Goal: Task Accomplishment & Management: Use online tool/utility

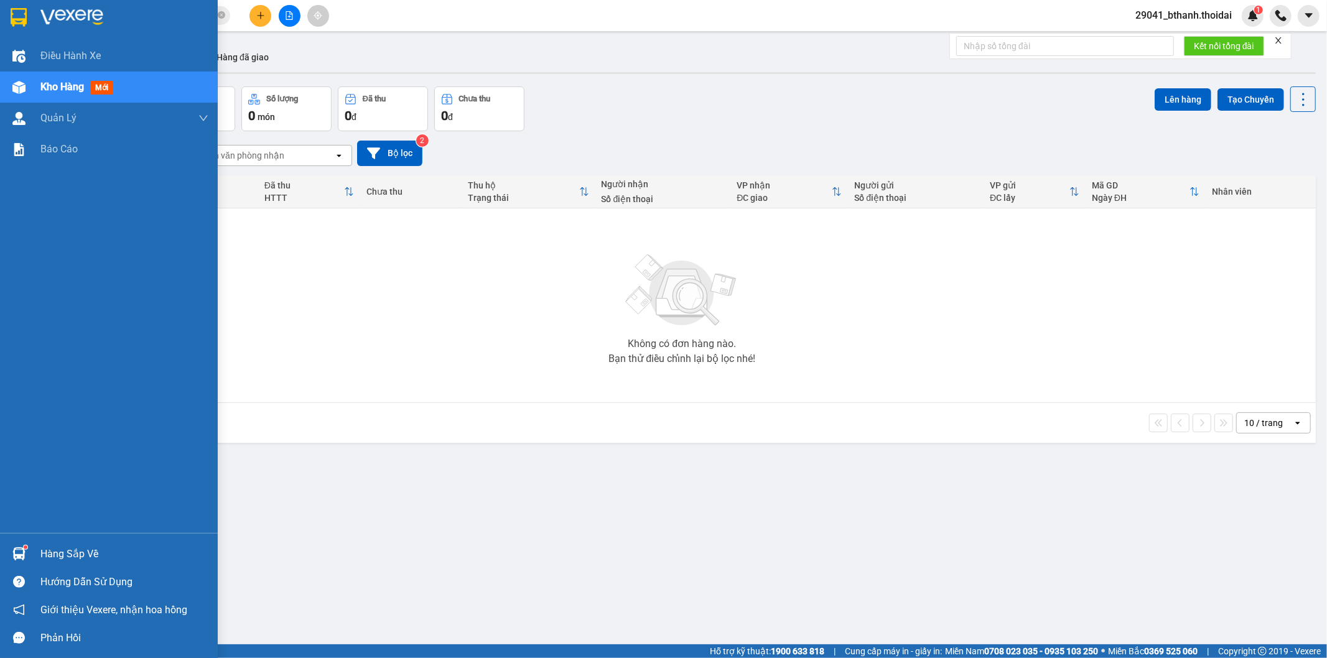
click at [122, 558] on div "Hàng sắp về" at bounding box center [124, 554] width 168 height 19
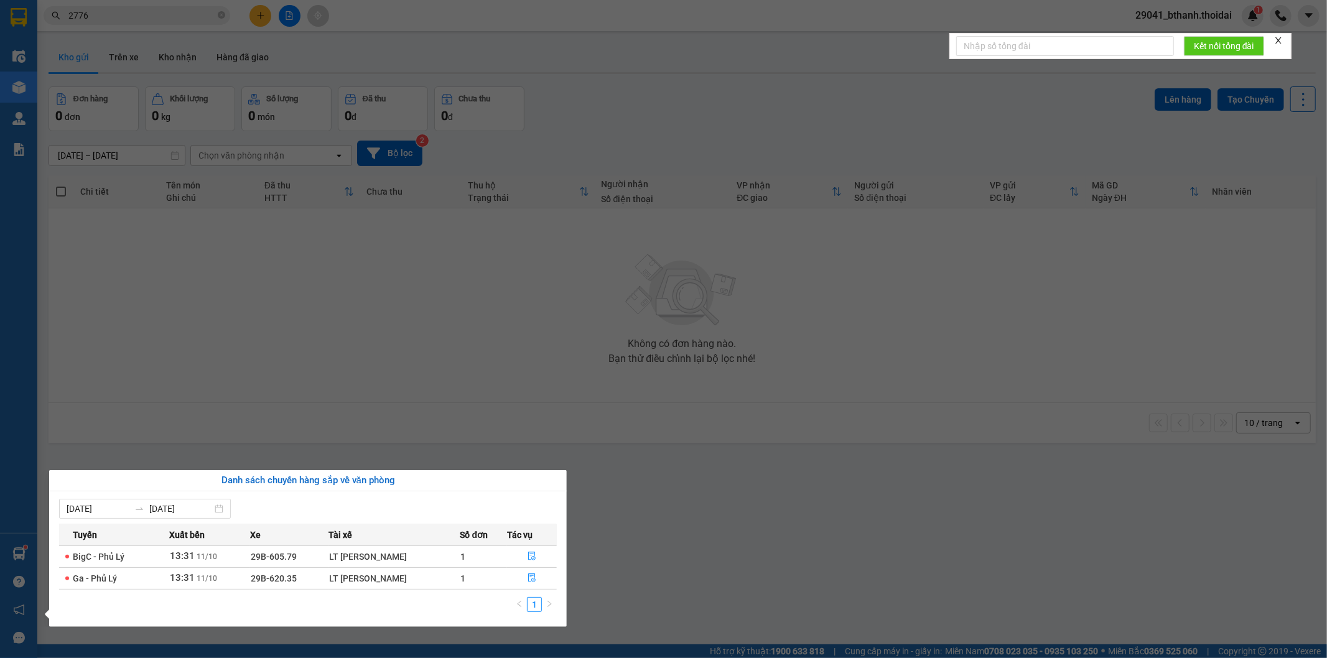
click at [705, 561] on section "Kết quả tìm kiếm ( 85 ) Bộ lọc Mã ĐH Trạng thái Món hàng Thu hộ Tổng cước Chưa …" at bounding box center [663, 329] width 1327 height 658
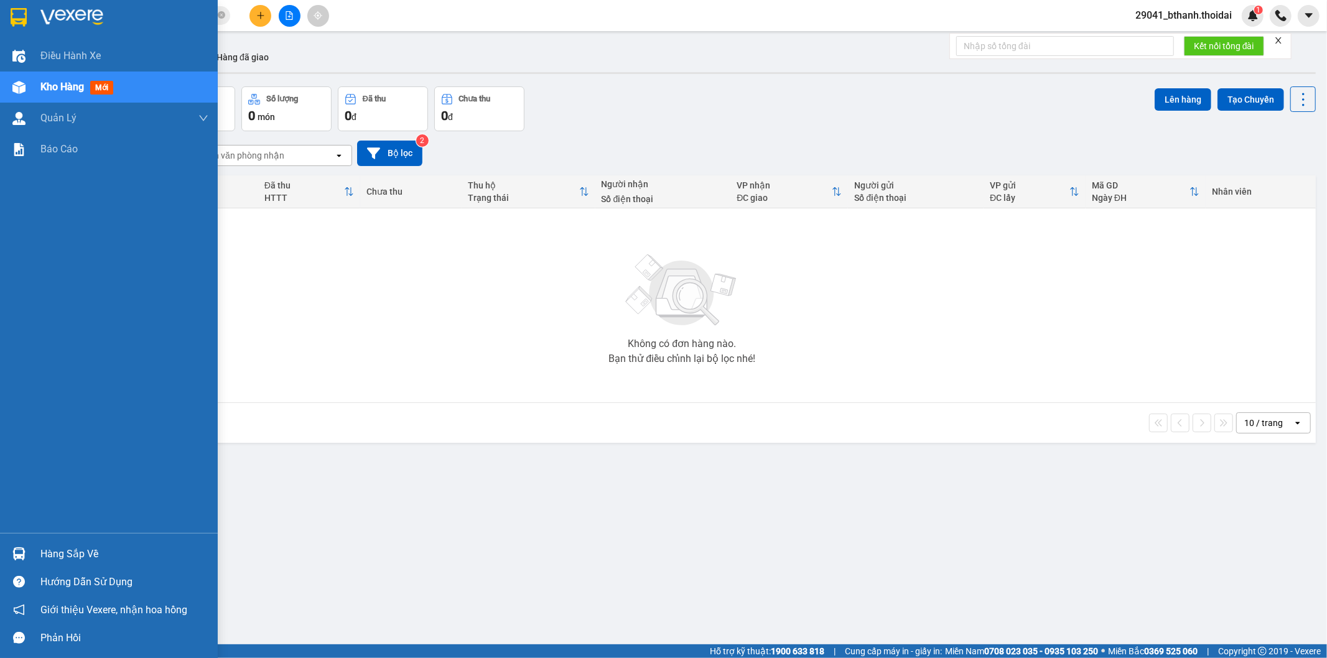
click at [21, 554] on img at bounding box center [18, 554] width 13 height 13
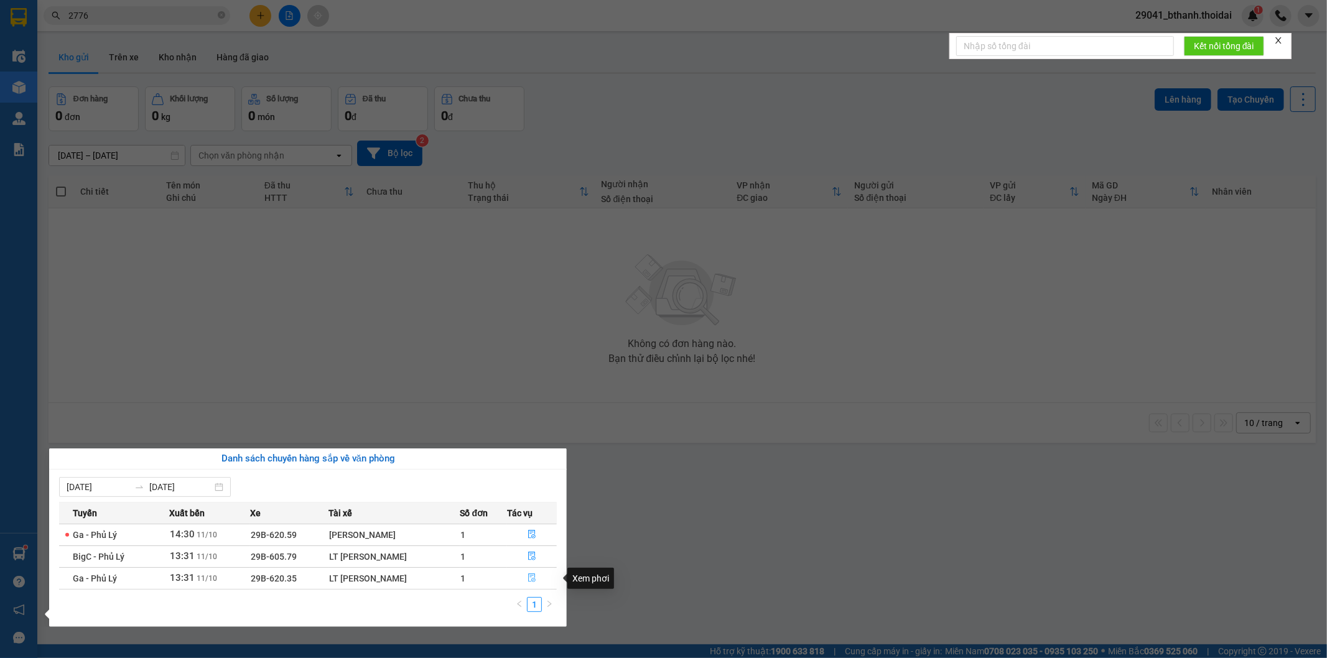
click at [537, 577] on button "button" at bounding box center [532, 579] width 49 height 20
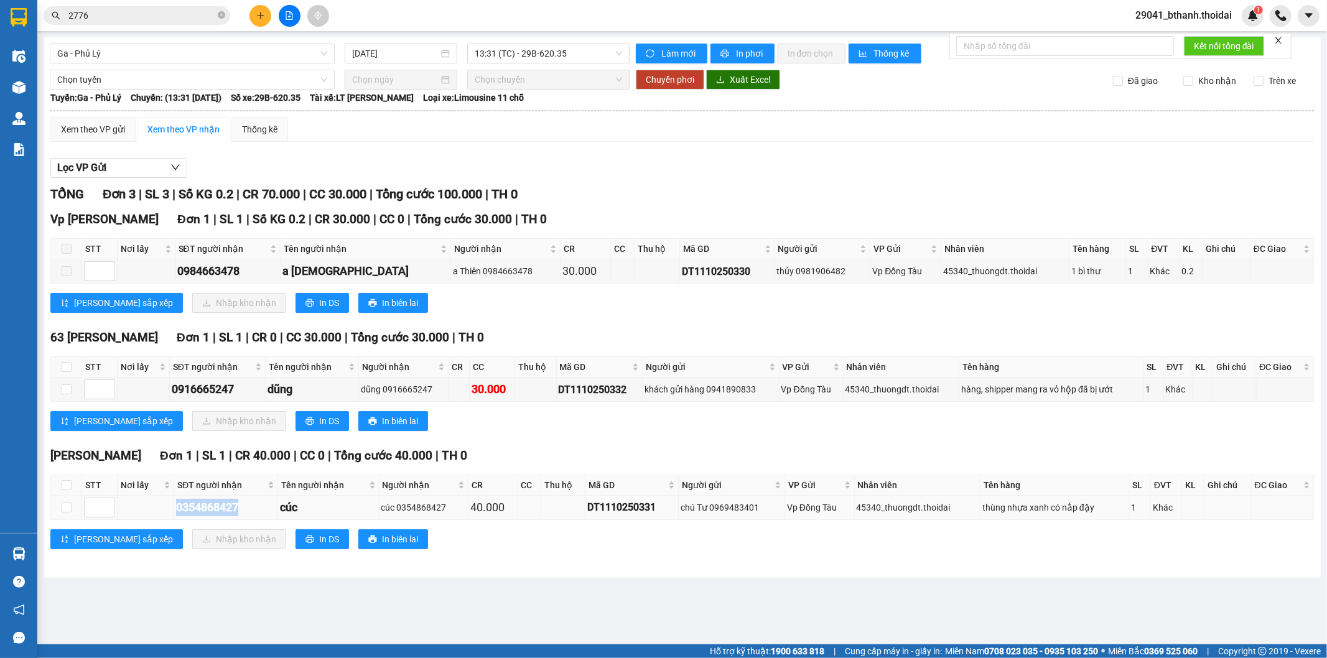
drag, startPoint x: 151, startPoint y: 507, endPoint x: 255, endPoint y: 507, distance: 104.5
click at [255, 507] on tr "0354868427 cúc cúc 0354868427 40.000 DT1110250331 chú Tư 0969483401 Vp Đồng Tàu…" at bounding box center [682, 508] width 1263 height 24
copy div "0354868427"
click at [66, 509] on input "checkbox" at bounding box center [67, 508] width 10 height 10
checkbox input "true"
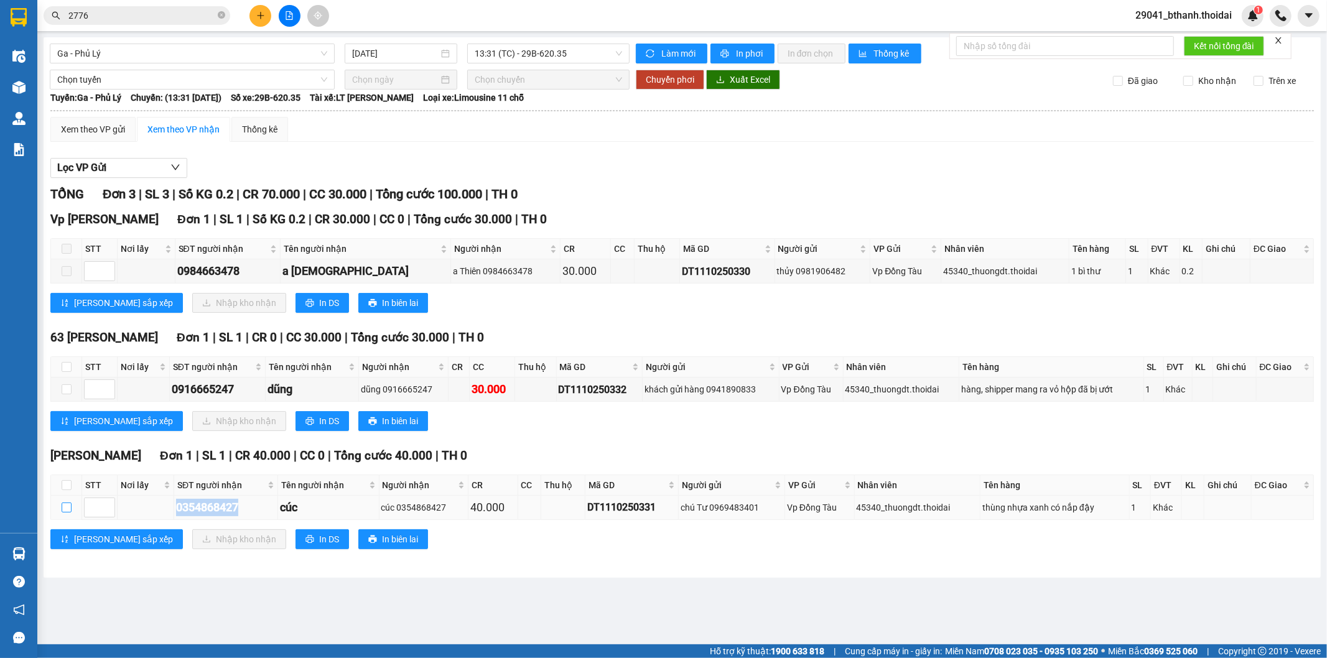
checkbox input "true"
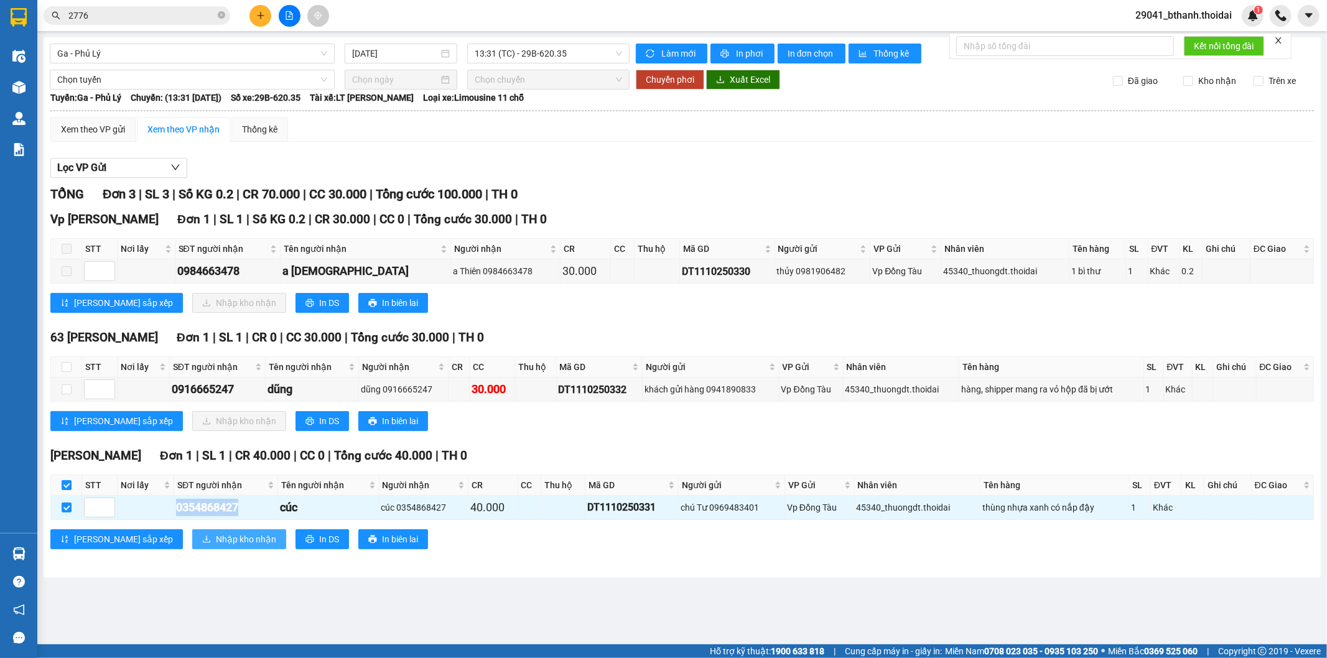
click at [216, 543] on span "Nhập kho nhận" at bounding box center [246, 540] width 60 height 14
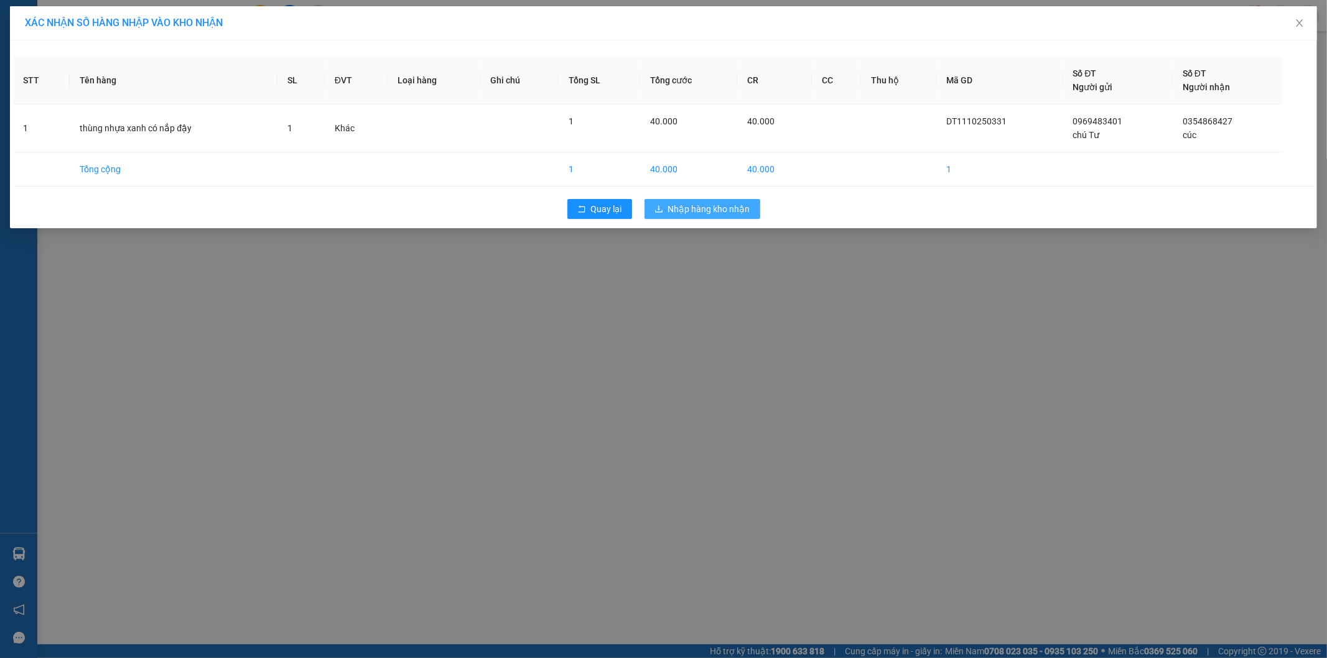
click at [712, 208] on span "Nhập hàng kho nhận" at bounding box center [709, 209] width 82 height 14
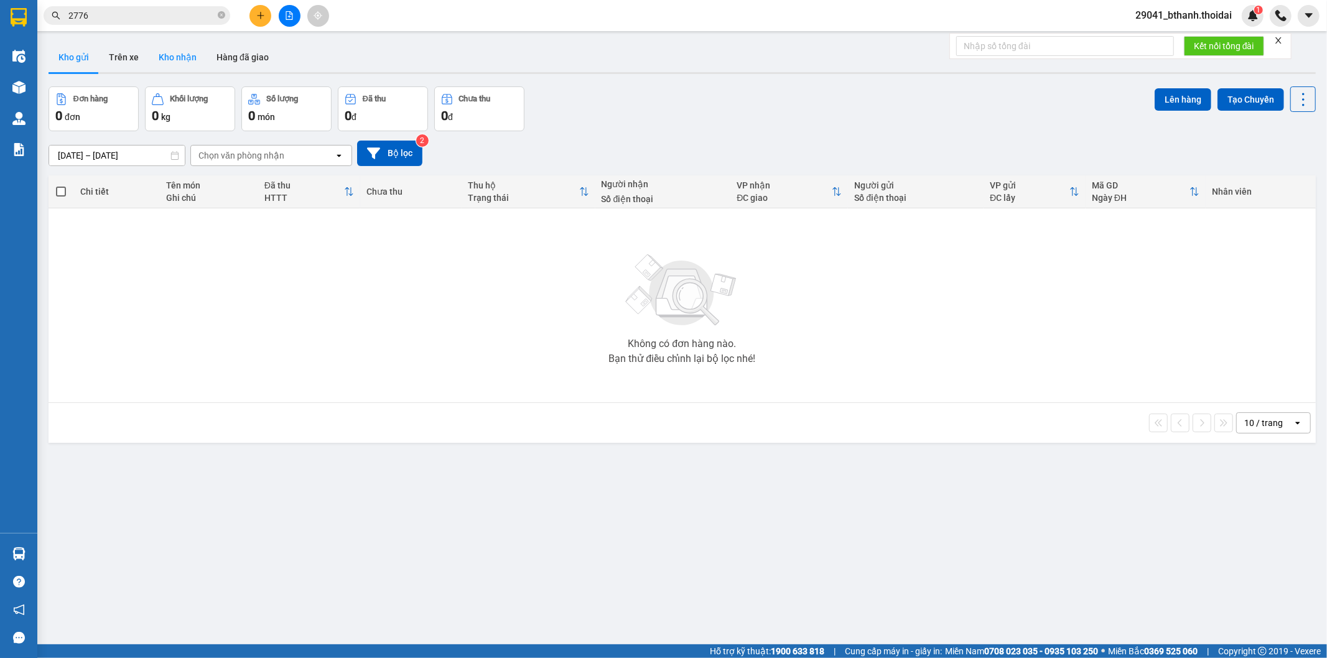
click at [159, 58] on button "Kho nhận" at bounding box center [178, 57] width 58 height 30
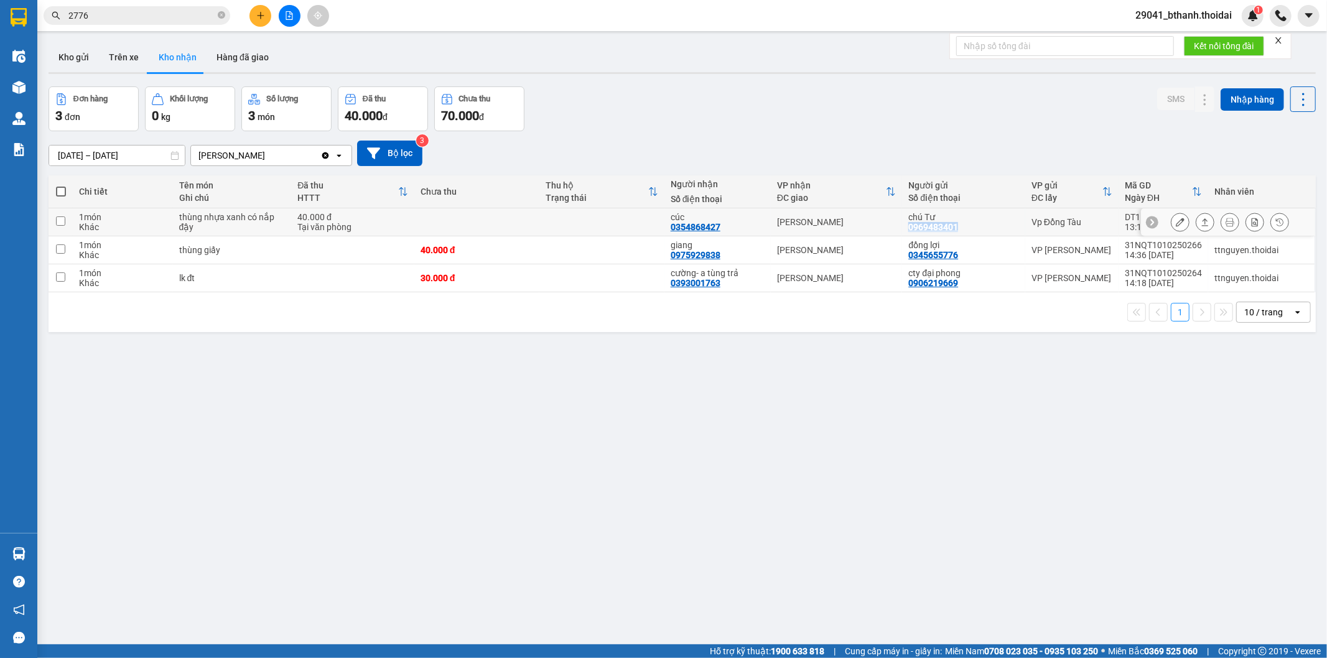
drag, startPoint x: 903, startPoint y: 225, endPoint x: 967, endPoint y: 232, distance: 63.9
click at [967, 232] on td "chú Tư 0969483401" at bounding box center [963, 222] width 123 height 28
checkbox input "true"
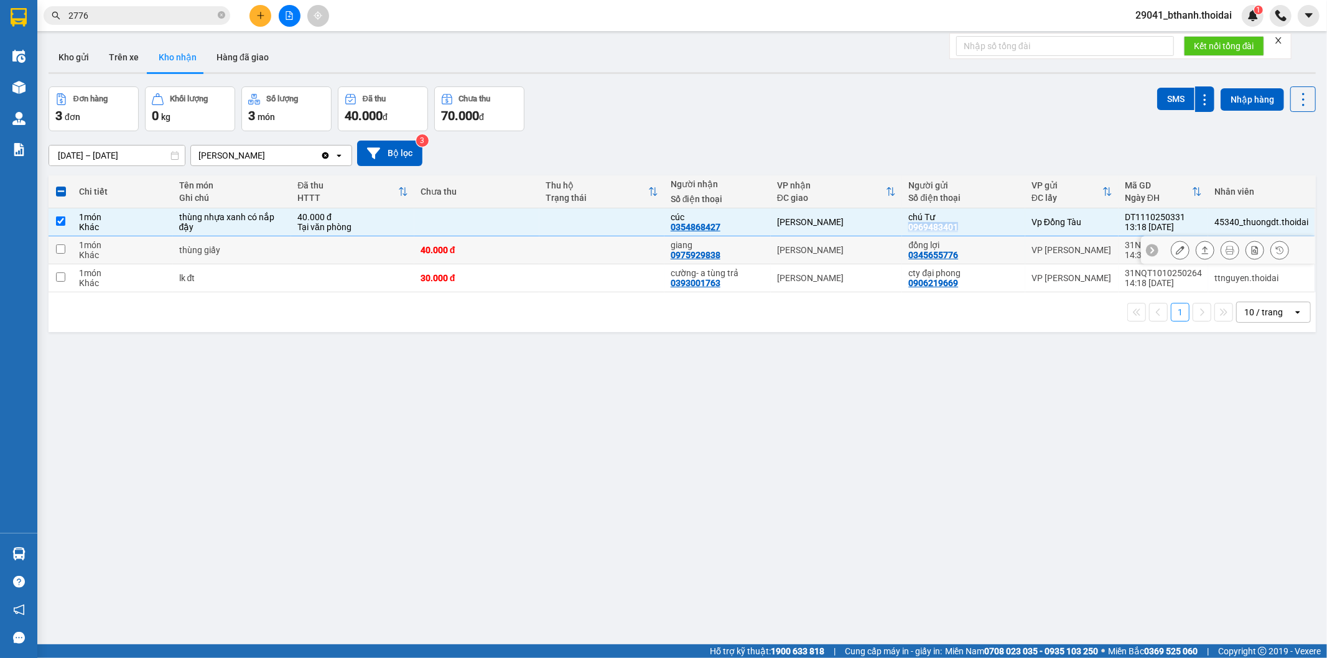
copy div "0969483401"
click at [772, 469] on div "ver 1.8.146 Kho gửi Trên xe Kho nhận Hàng đã giao Đơn hàng 3 đơn Khối lượng 0 k…" at bounding box center [682, 366] width 1277 height 658
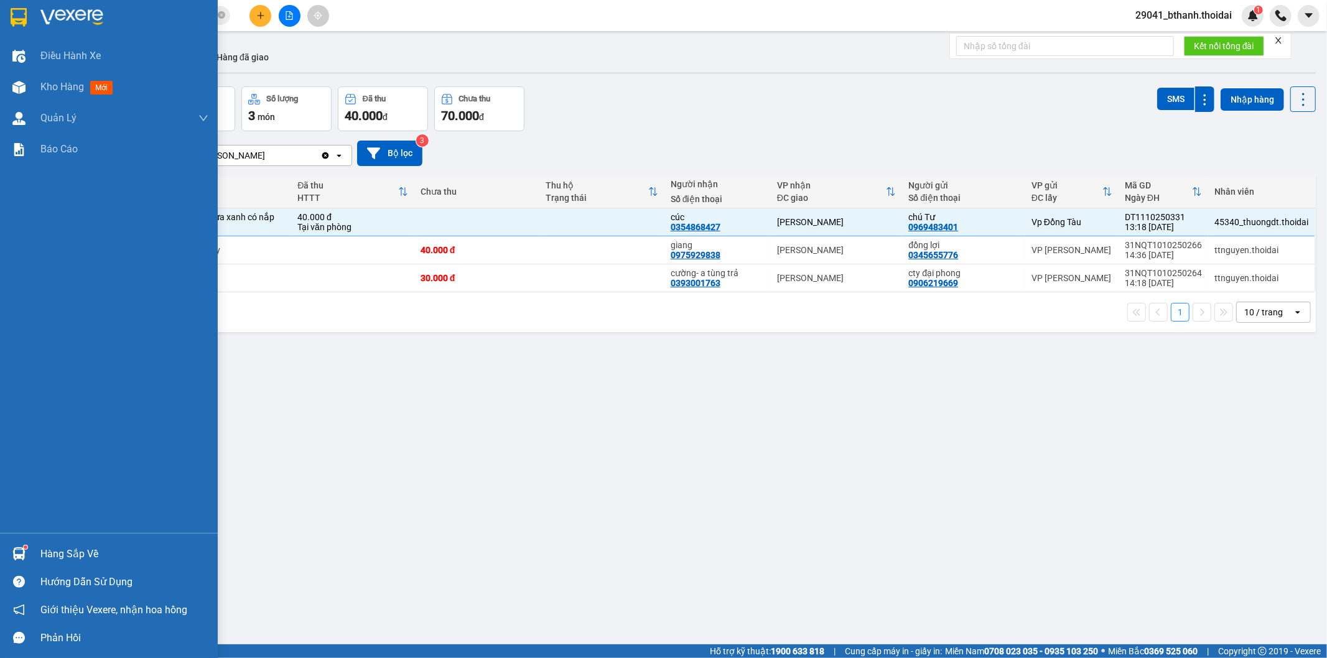
click at [113, 546] on div "Hàng sắp về" at bounding box center [124, 554] width 168 height 19
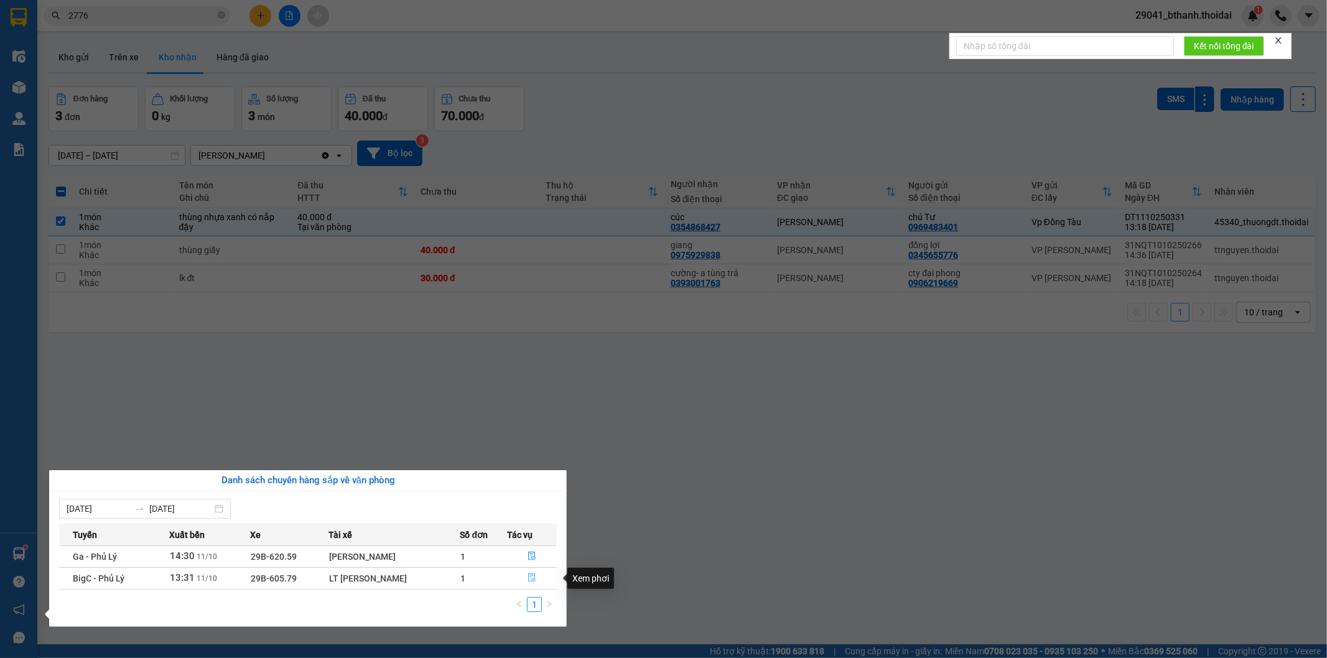
click at [526, 576] on button "button" at bounding box center [532, 579] width 49 height 20
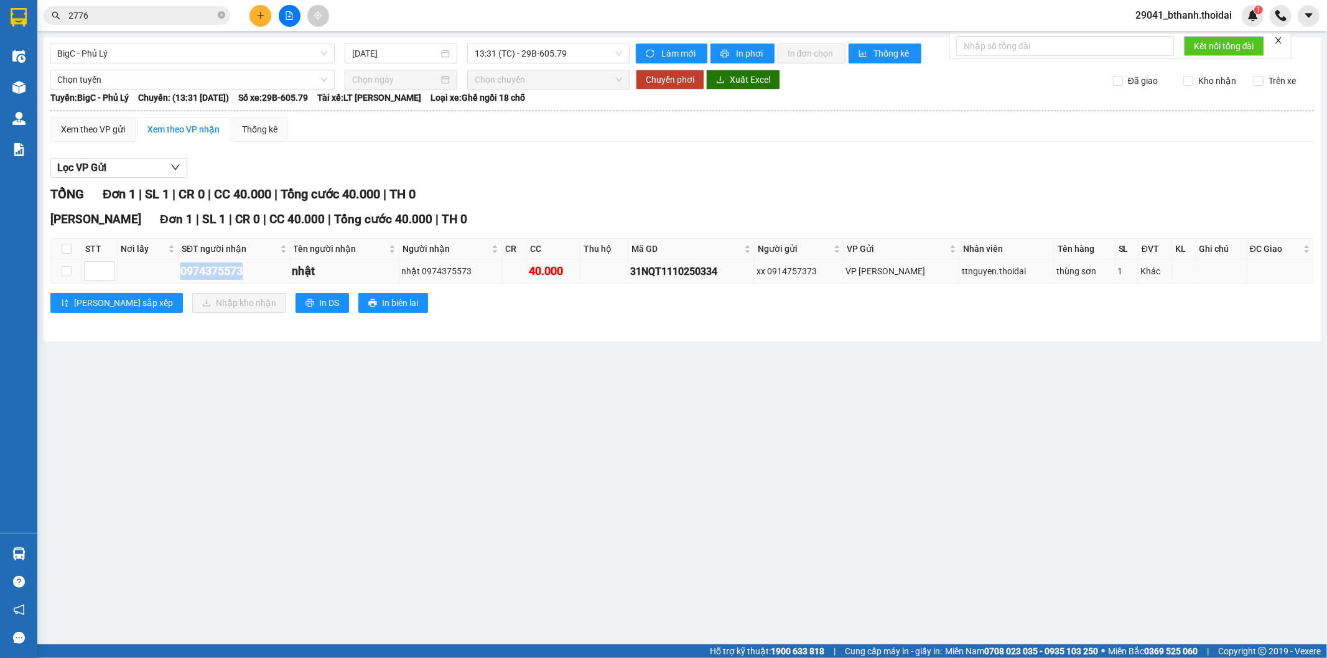
drag, startPoint x: 179, startPoint y: 271, endPoint x: 244, endPoint y: 281, distance: 66.1
click at [244, 281] on td "0974375573" at bounding box center [235, 271] width 112 height 24
copy div "0974375573"
click at [59, 274] on td at bounding box center [66, 271] width 31 height 24
click at [65, 272] on input "checkbox" at bounding box center [67, 271] width 10 height 10
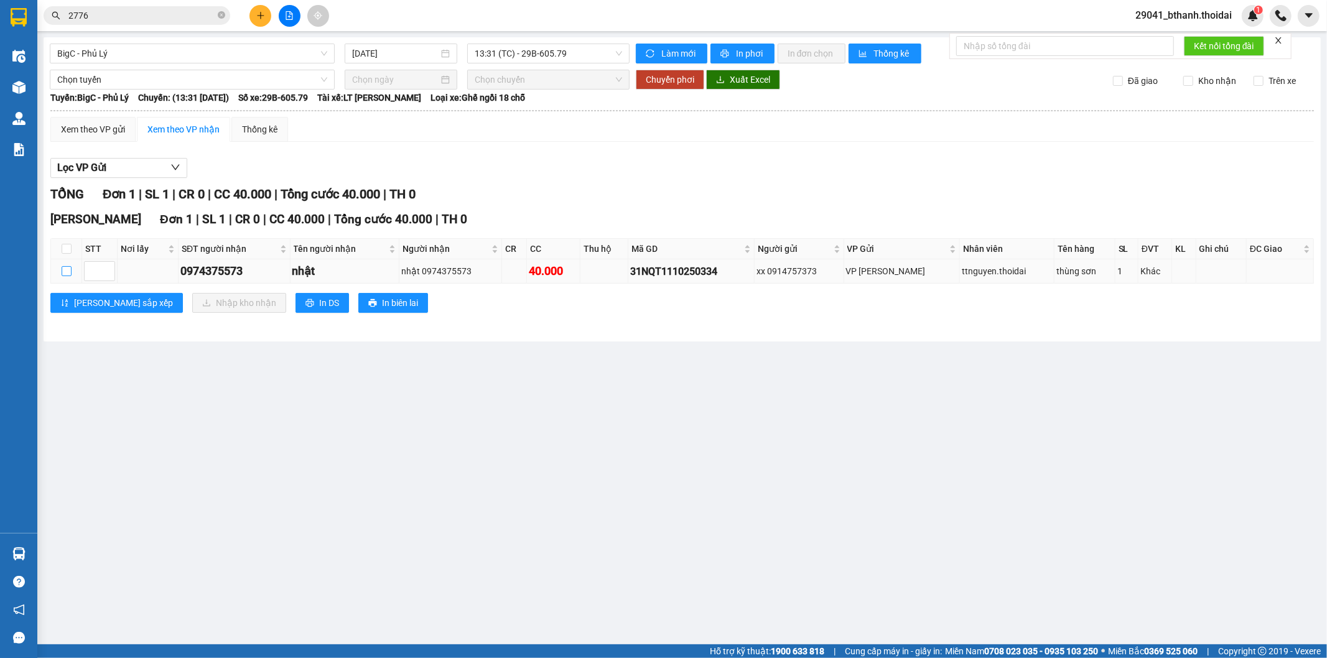
checkbox input "true"
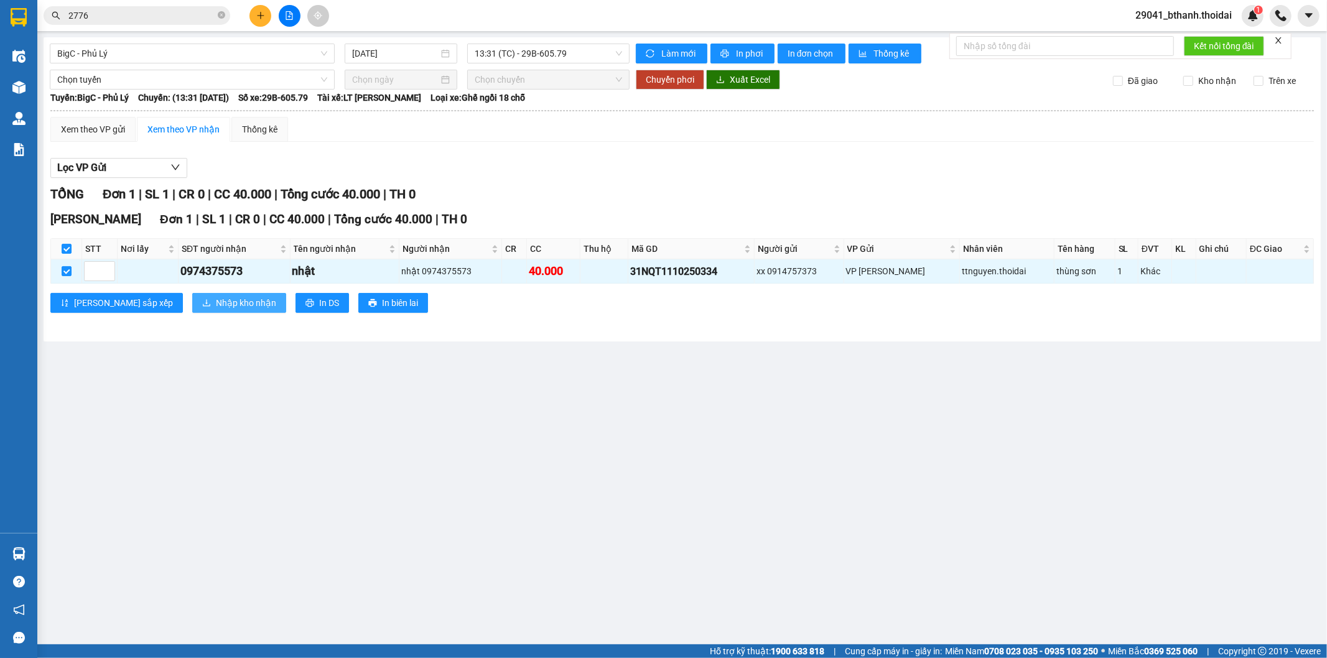
click at [216, 297] on span "Nhập kho nhận" at bounding box center [246, 303] width 60 height 14
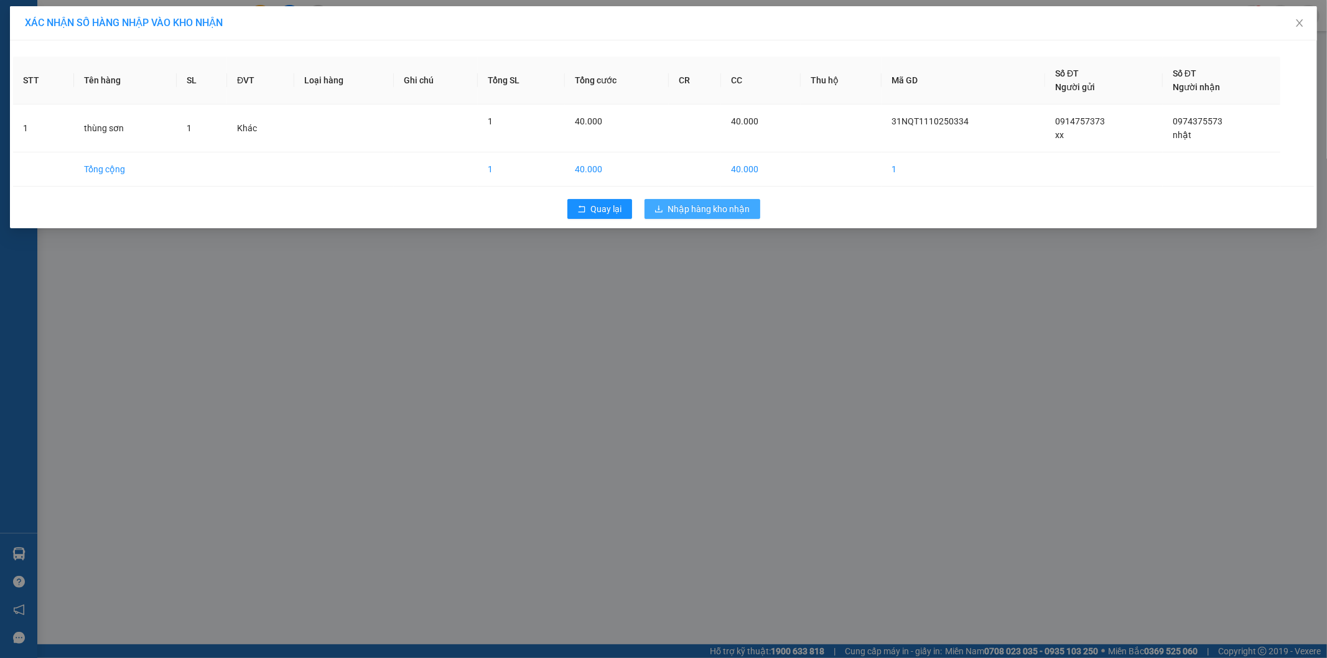
click at [682, 212] on span "Nhập hàng kho nhận" at bounding box center [709, 209] width 82 height 14
